Goal: Transaction & Acquisition: Purchase product/service

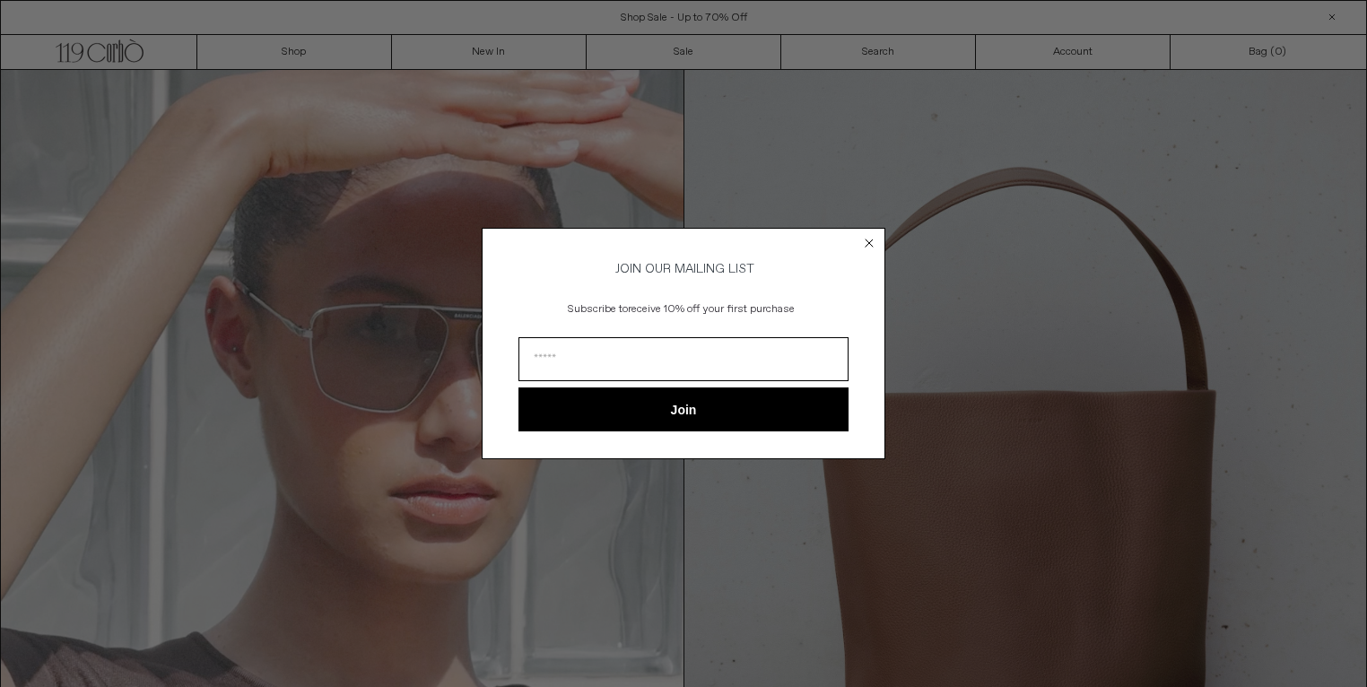
drag, startPoint x: 867, startPoint y: 233, endPoint x: 782, endPoint y: 239, distance: 85.4
click at [867, 234] on icon "Close dialog" at bounding box center [869, 243] width 18 height 18
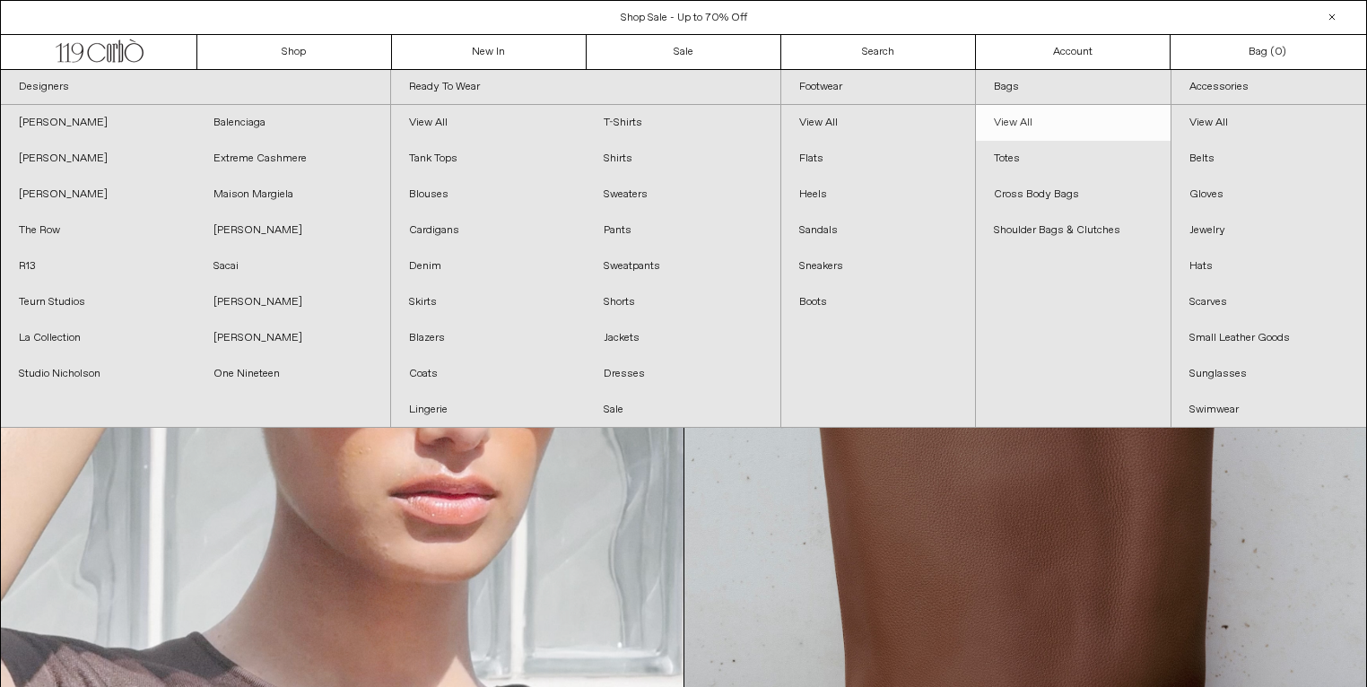
click at [1002, 120] on link "View All" at bounding box center [1073, 123] width 195 height 36
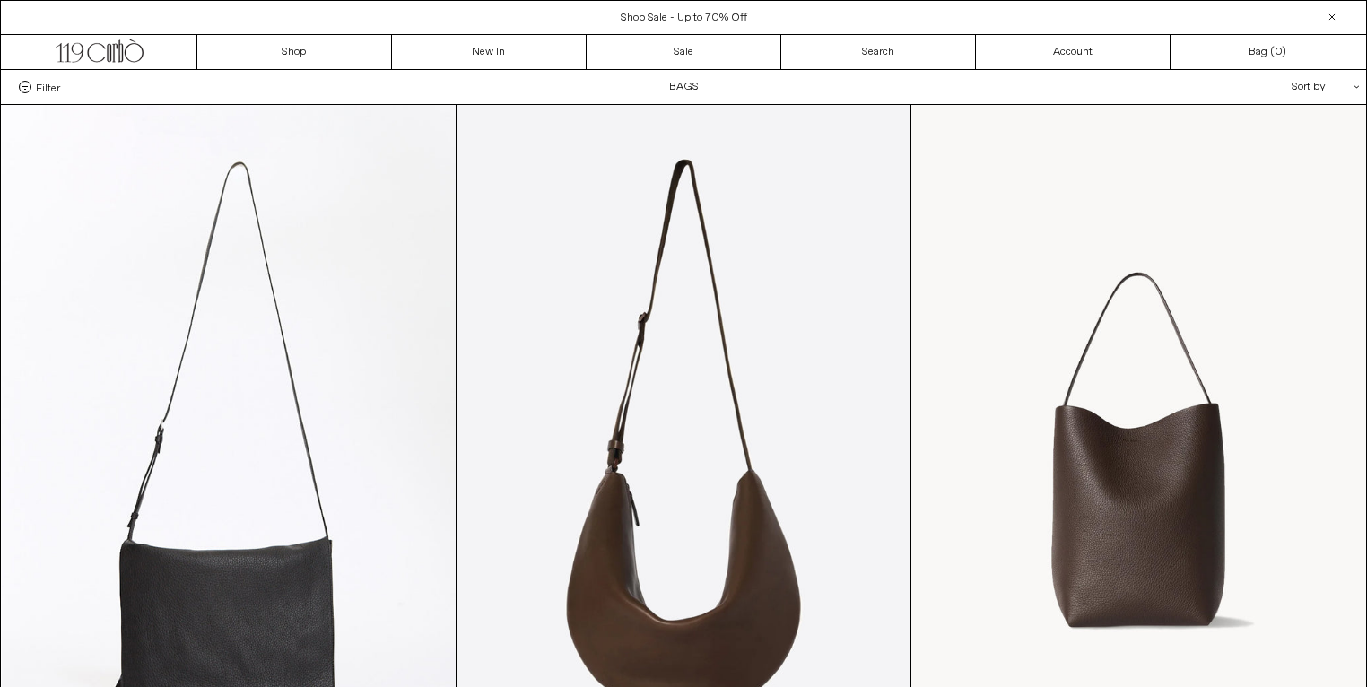
click at [1332, 82] on div "Sort by .cls-1{fill:#231f20}" at bounding box center [1266, 87] width 161 height 34
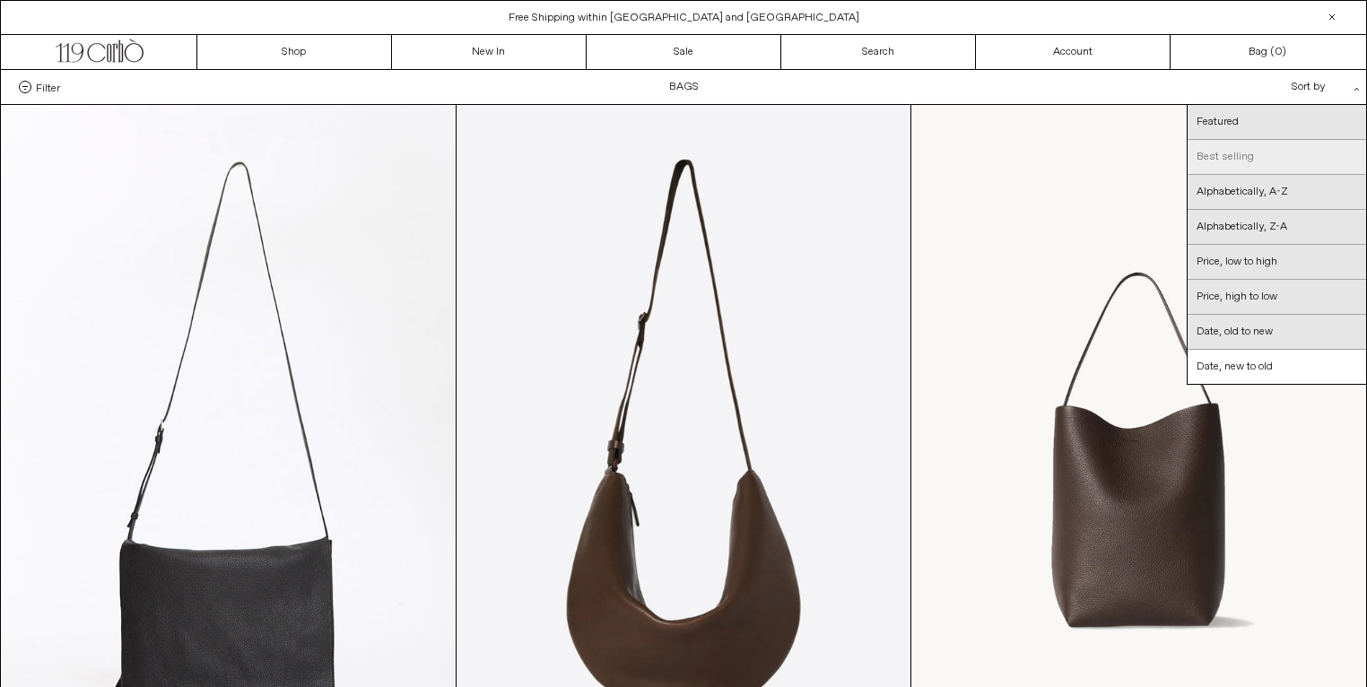
click at [1262, 158] on link "Best selling" at bounding box center [1276, 157] width 178 height 35
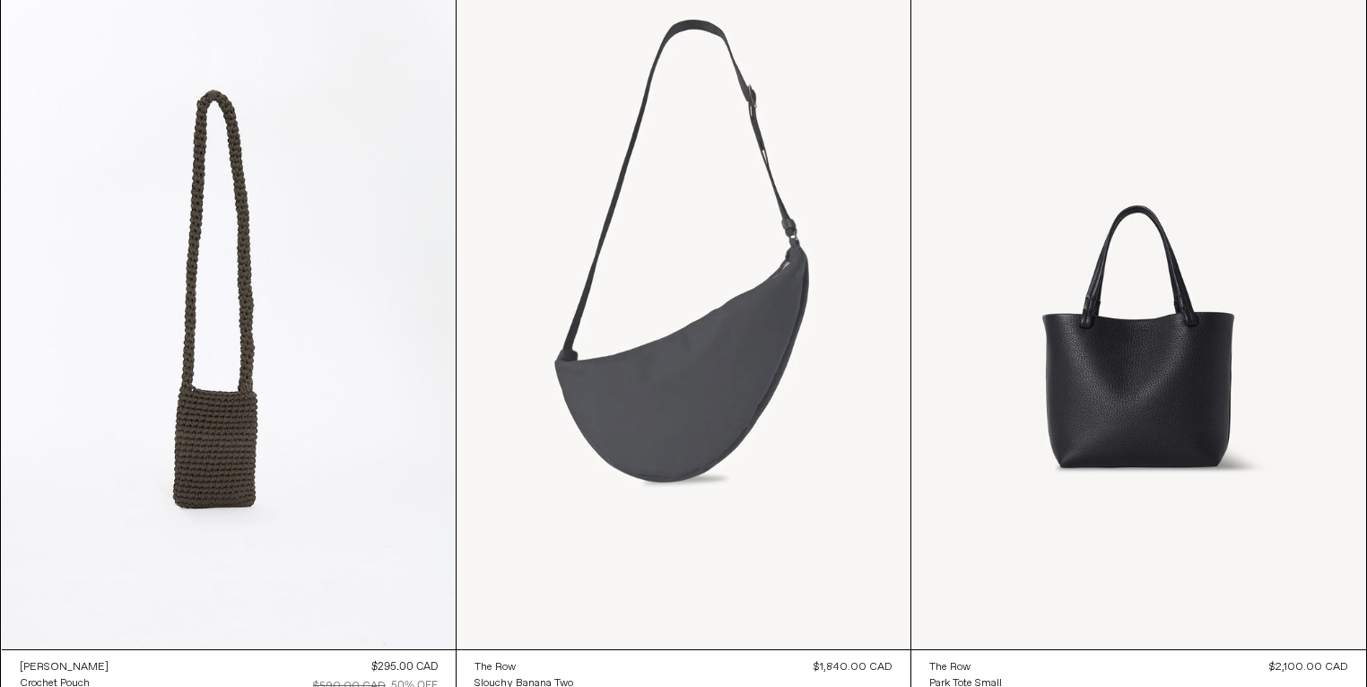
scroll to position [3916, 0]
